Goal: Task Accomplishment & Management: Manage account settings

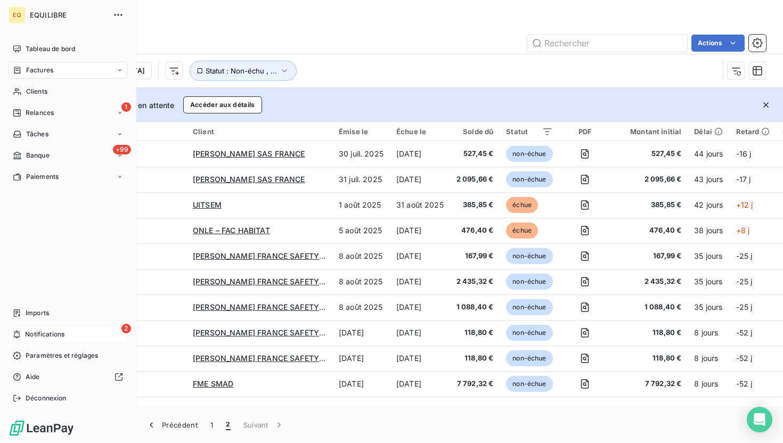
click at [26, 331] on span "Notifications" at bounding box center [44, 335] width 39 height 10
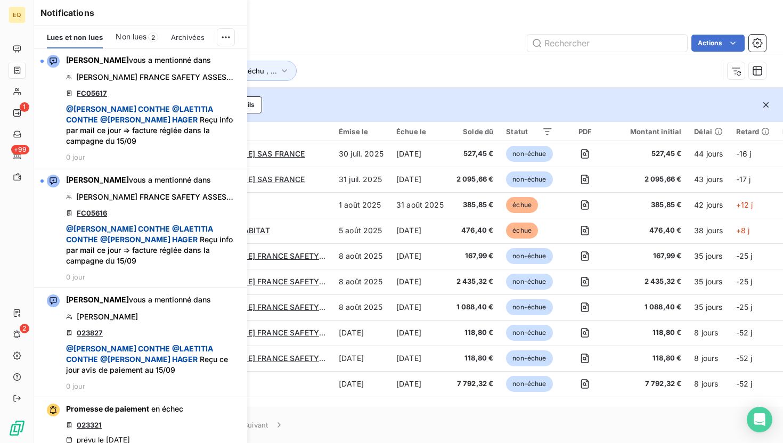
click at [135, 45] on div "Non lues 2" at bounding box center [137, 37] width 42 height 22
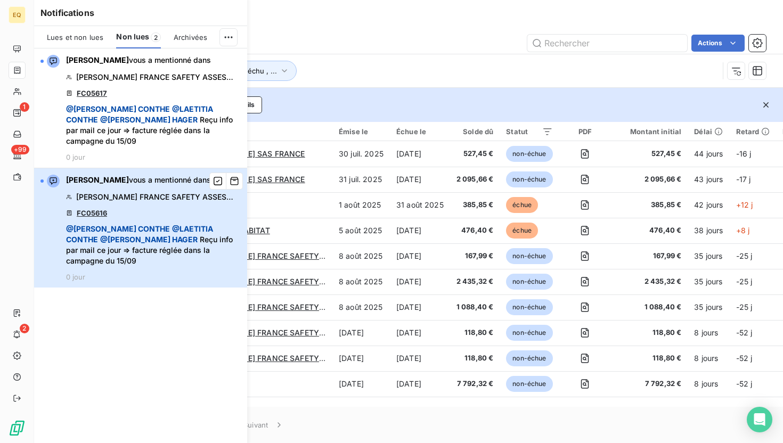
click at [156, 192] on span "[PERSON_NAME] FRANCE SAFETY ASSESSMENT" at bounding box center [156, 197] width 160 height 11
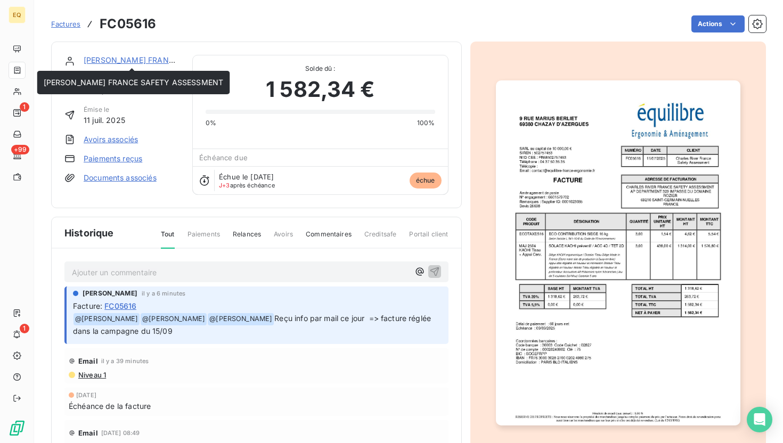
click at [143, 62] on link "[PERSON_NAME] FRANCE SAFETY ASSESSMENT" at bounding box center [174, 59] width 180 height 9
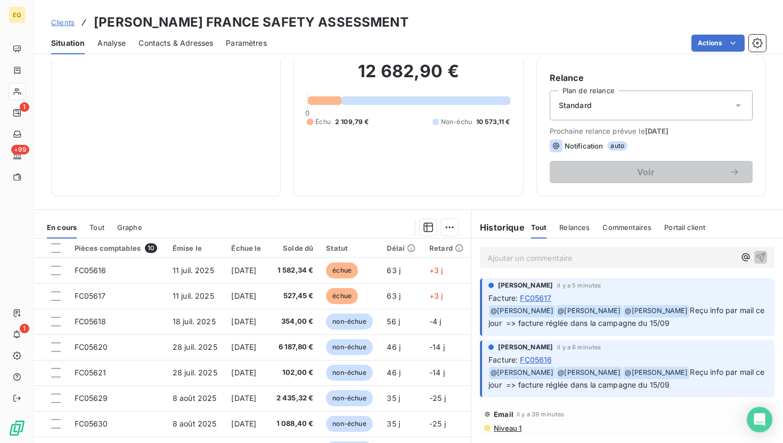
scroll to position [119, 0]
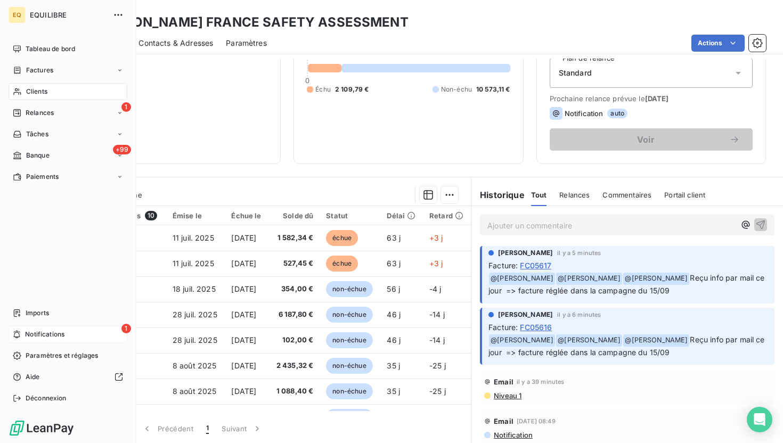
click at [30, 334] on span "Notifications" at bounding box center [44, 335] width 39 height 10
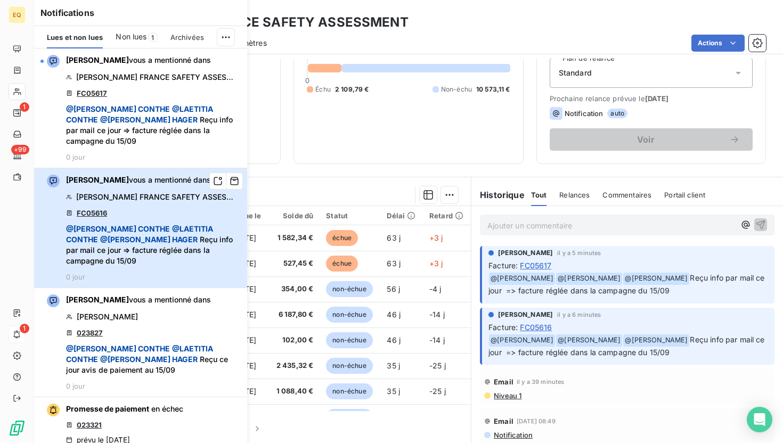
click at [127, 198] on div "[PERSON_NAME] vous a mentionné dans [PERSON_NAME] FRANCE SAFETY ASSESSMENT FC05…" at bounding box center [153, 228] width 175 height 107
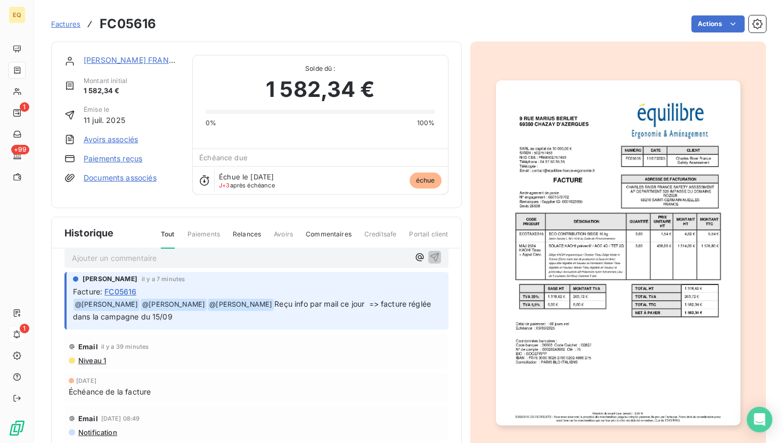
scroll to position [15, 0]
click at [715, 21] on html "EQ 1 +99 1 Factures FC05616 Actions [PERSON_NAME] FRANCE SAFETY ASSESSMENT Mont…" at bounding box center [391, 221] width 783 height 443
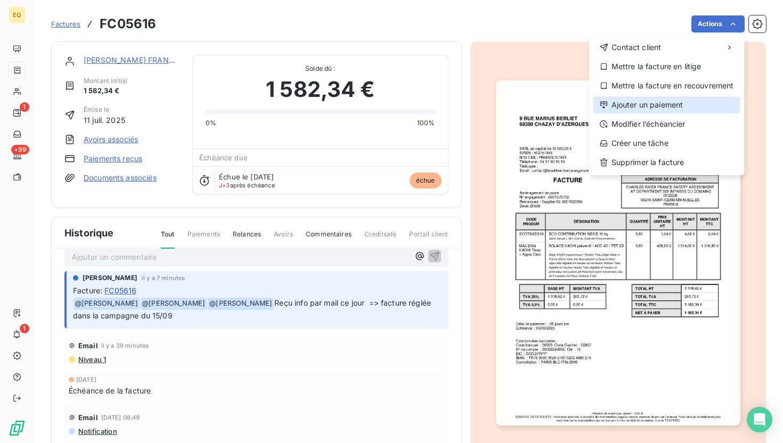
click at [661, 108] on div "Ajouter un paiement" at bounding box center [667, 104] width 147 height 17
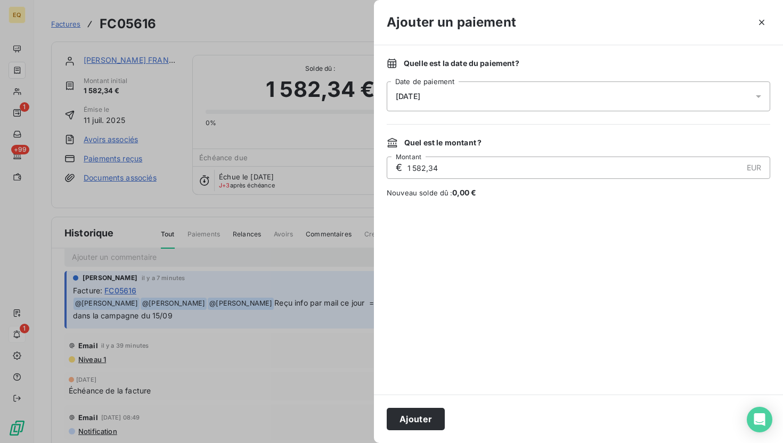
click at [444, 94] on div "[DATE]" at bounding box center [579, 97] width 384 height 30
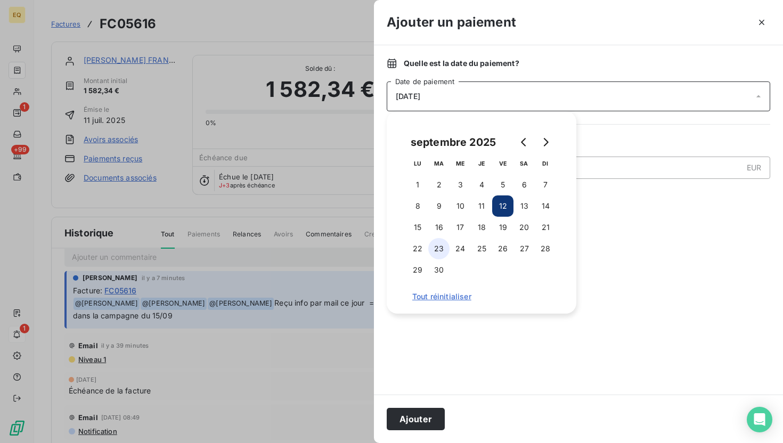
click at [438, 250] on button "23" at bounding box center [438, 248] width 21 height 21
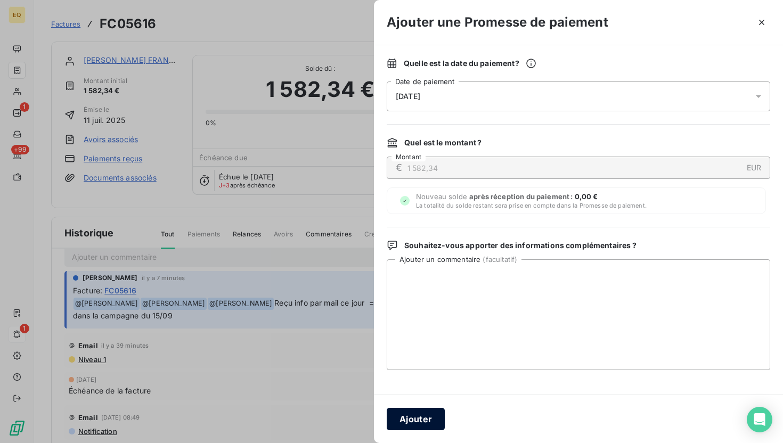
click at [417, 423] on button "Ajouter" at bounding box center [416, 419] width 58 height 22
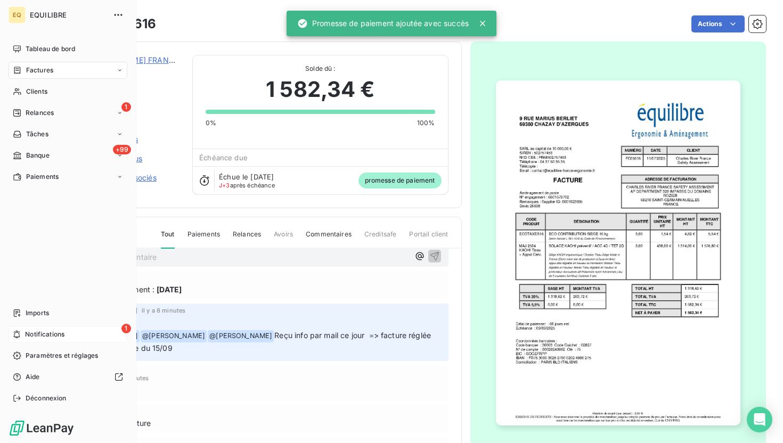
click at [30, 333] on span "Notifications" at bounding box center [44, 335] width 39 height 10
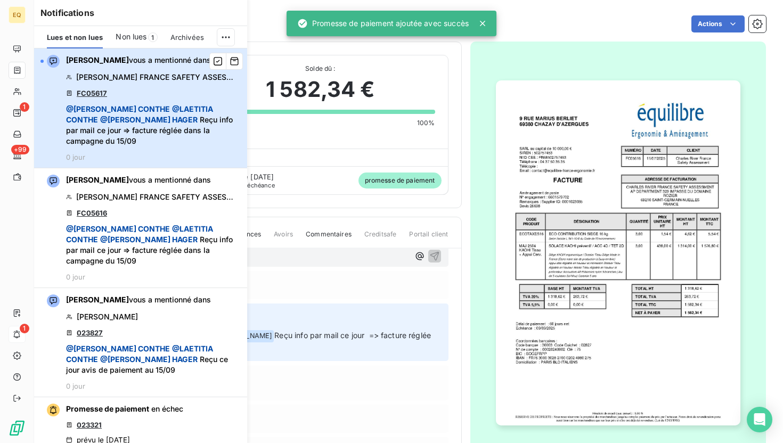
click at [132, 92] on div "[PERSON_NAME] vous a mentionné dans [PERSON_NAME] FRANCE SAFETY ASSESSMENT FC05…" at bounding box center [153, 108] width 175 height 107
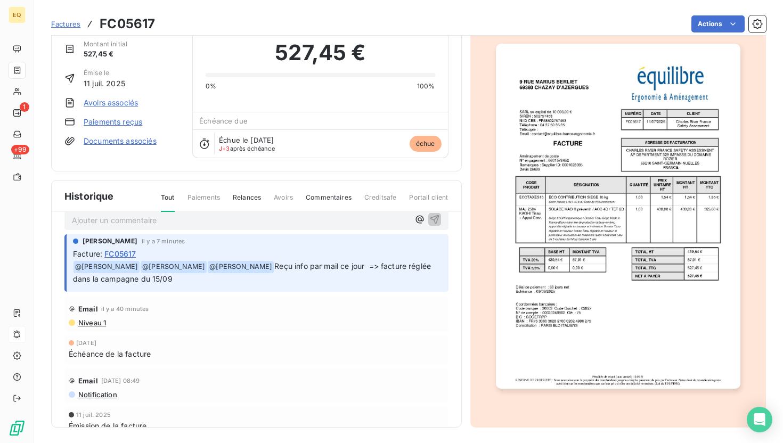
scroll to position [36, 0]
click at [638, 207] on img "button" at bounding box center [618, 218] width 245 height 346
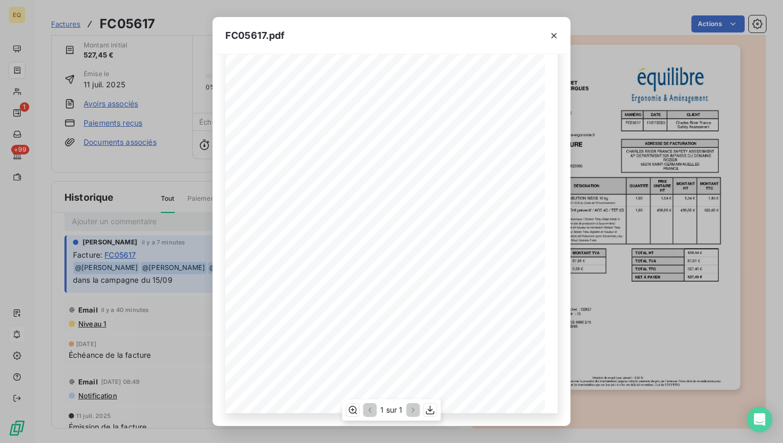
scroll to position [0, 0]
click at [556, 33] on icon "button" at bounding box center [554, 35] width 5 height 5
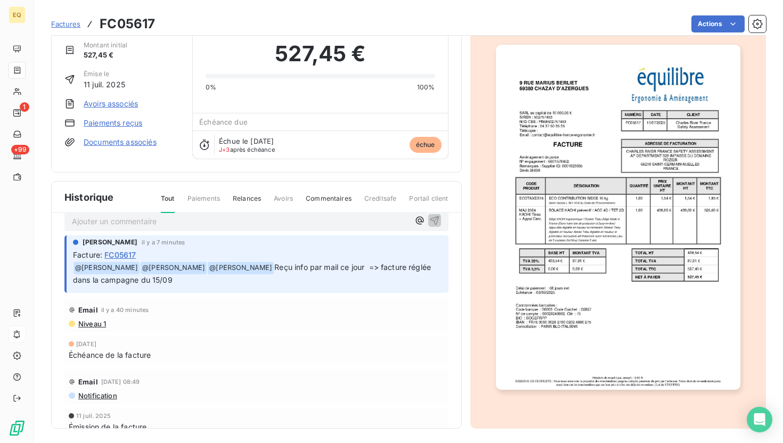
click at [646, 212] on img "button" at bounding box center [618, 218] width 245 height 346
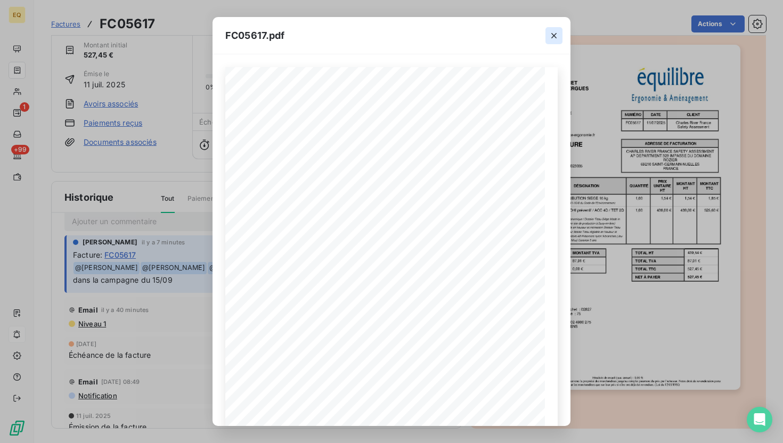
click at [556, 31] on icon "button" at bounding box center [554, 35] width 11 height 11
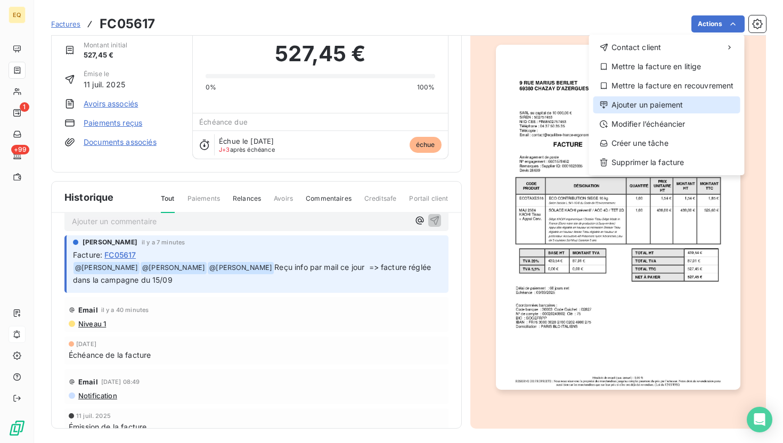
click at [641, 112] on div "Ajouter un paiement" at bounding box center [667, 104] width 147 height 17
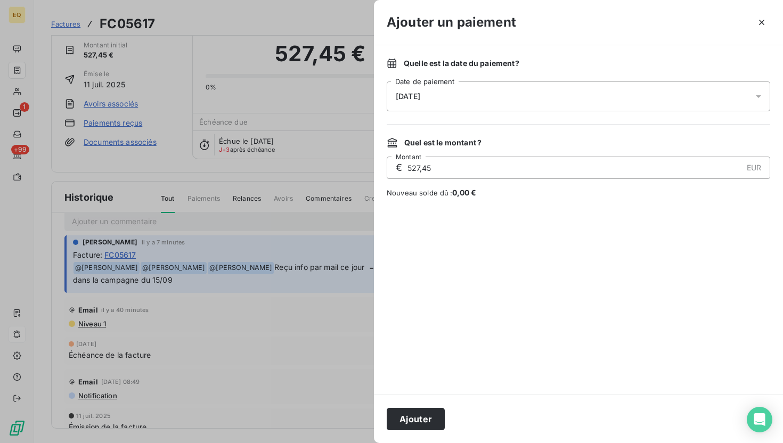
click at [463, 94] on div "[DATE]" at bounding box center [579, 97] width 384 height 30
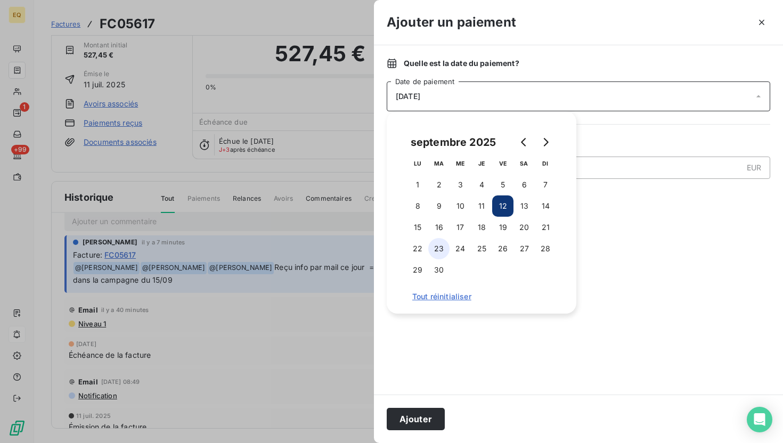
click at [437, 248] on button "23" at bounding box center [438, 248] width 21 height 21
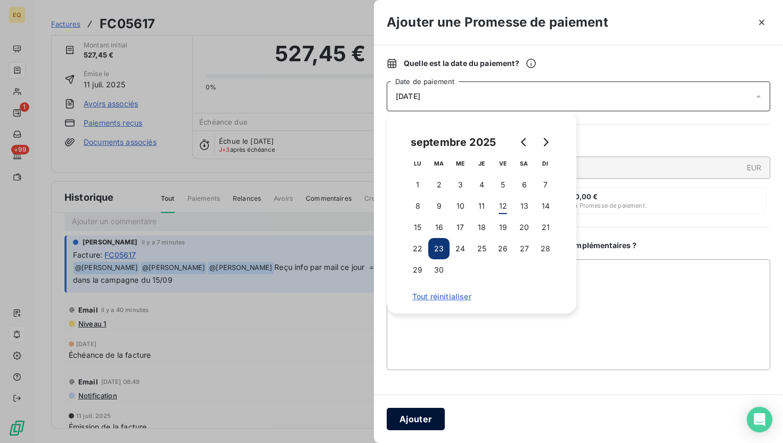
click at [416, 428] on button "Ajouter" at bounding box center [416, 419] width 58 height 22
